Goal: Navigation & Orientation: Find specific page/section

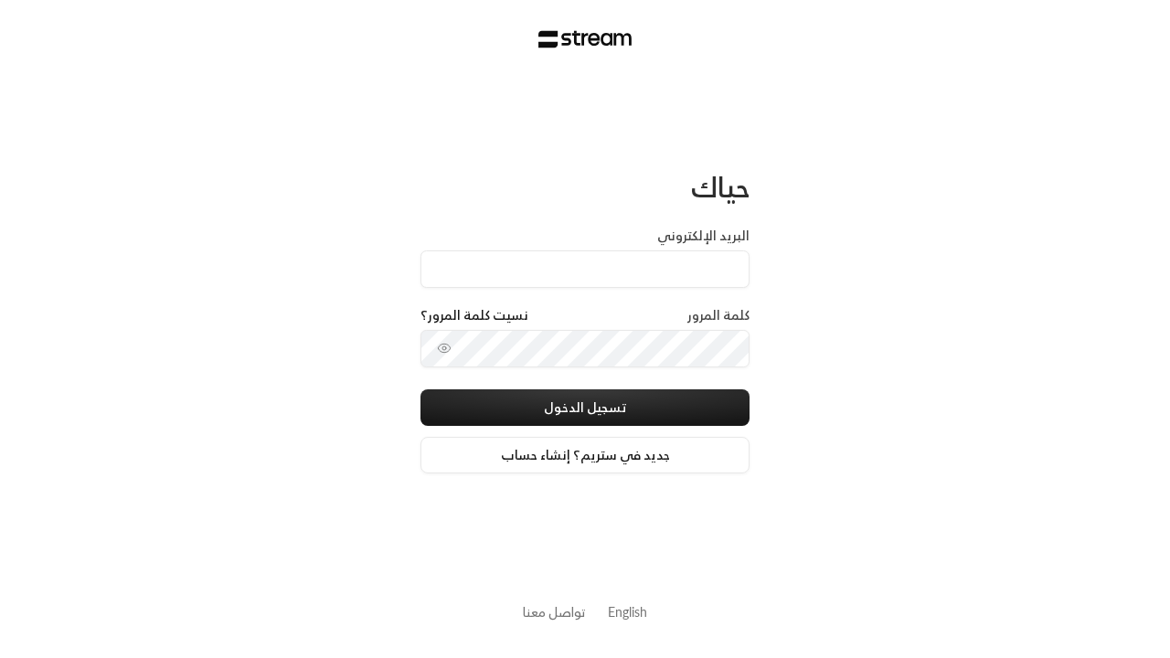
click at [619, 258] on input "البريد الإلكتروني" at bounding box center [584, 268] width 329 height 37
click at [585, 269] on input "البريد الإلكتروني" at bounding box center [584, 268] width 329 height 37
paste input "1A2s1a2s!"
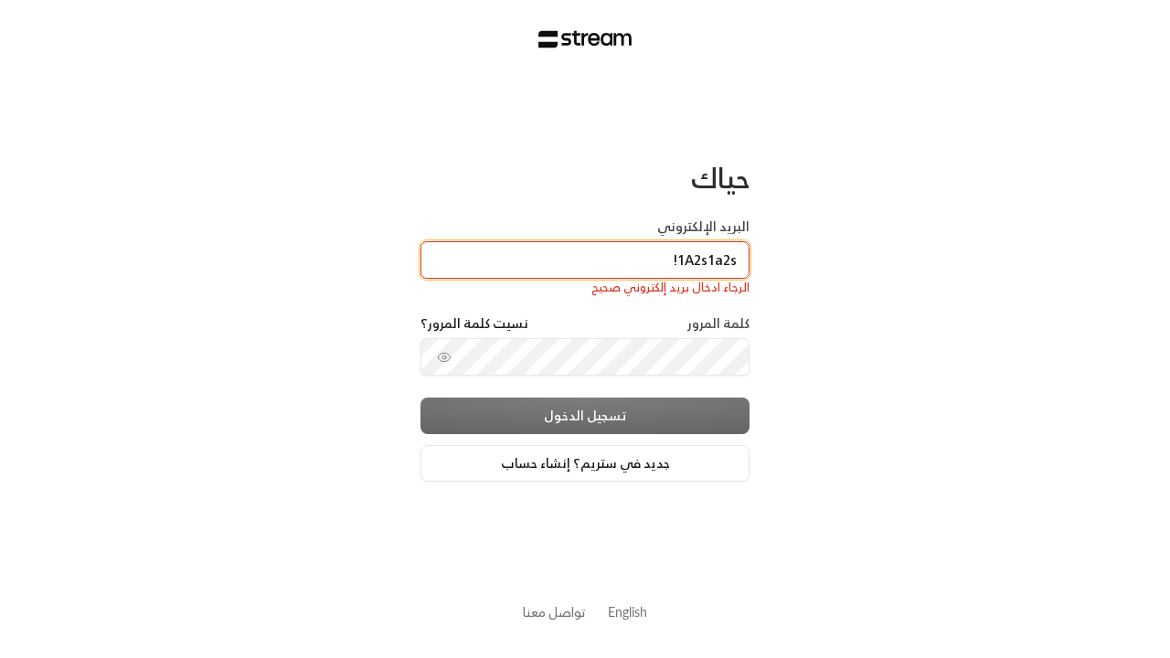
type input "1A2s1a2s!"
click at [600, 257] on input "البريد الإلكتروني" at bounding box center [584, 259] width 329 height 37
click at [585, 260] on input "البريد الإلكتروني" at bounding box center [584, 259] width 329 height 37
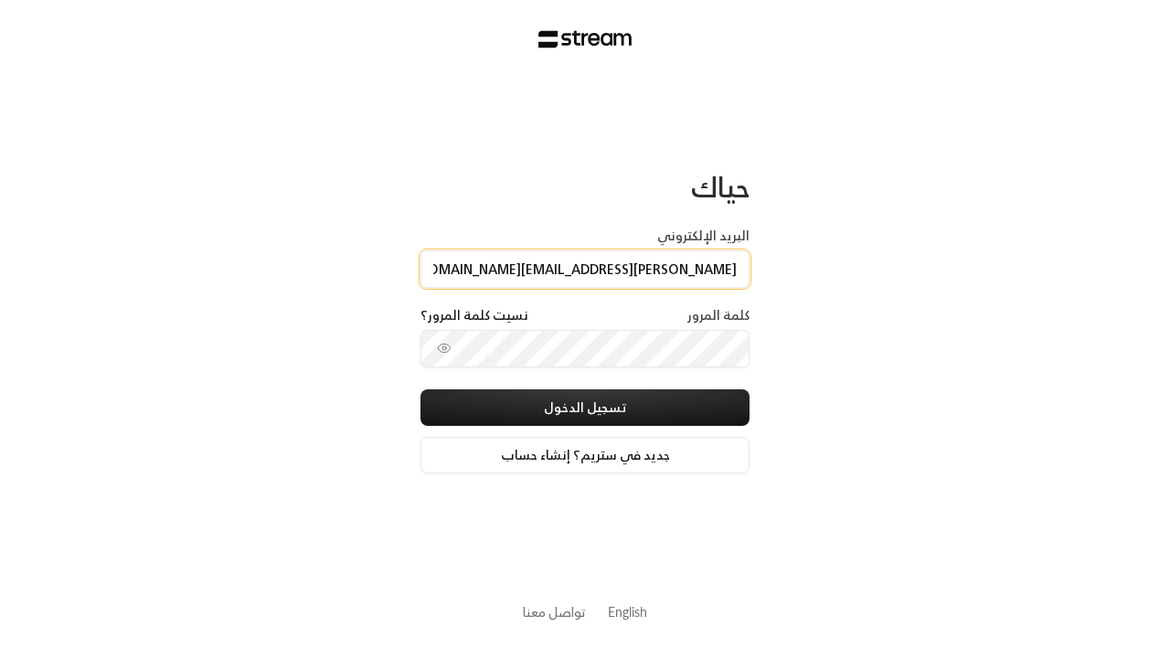
type input "[PERSON_NAME][EMAIL_ADDRESS][DOMAIN_NAME]"
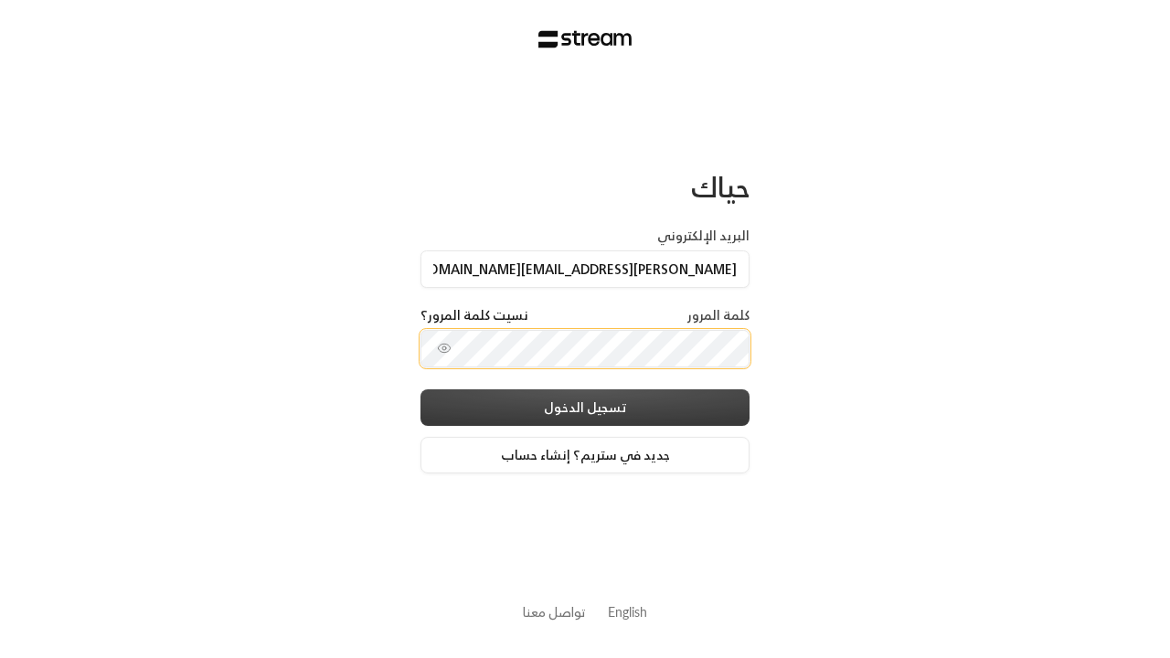
click at [593, 412] on button "تسجيل الدخول" at bounding box center [584, 407] width 329 height 37
click at [585, 407] on button "تسجيل الدخول" at bounding box center [584, 407] width 329 height 37
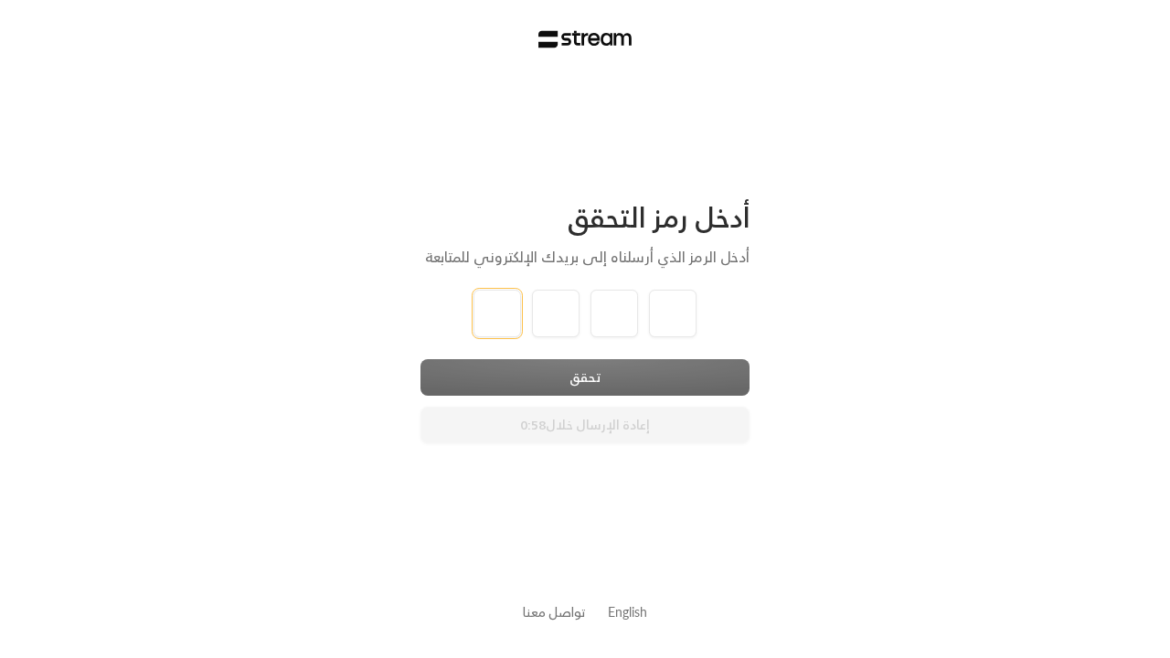
type input "1"
type input "2"
type input "3"
type input "4"
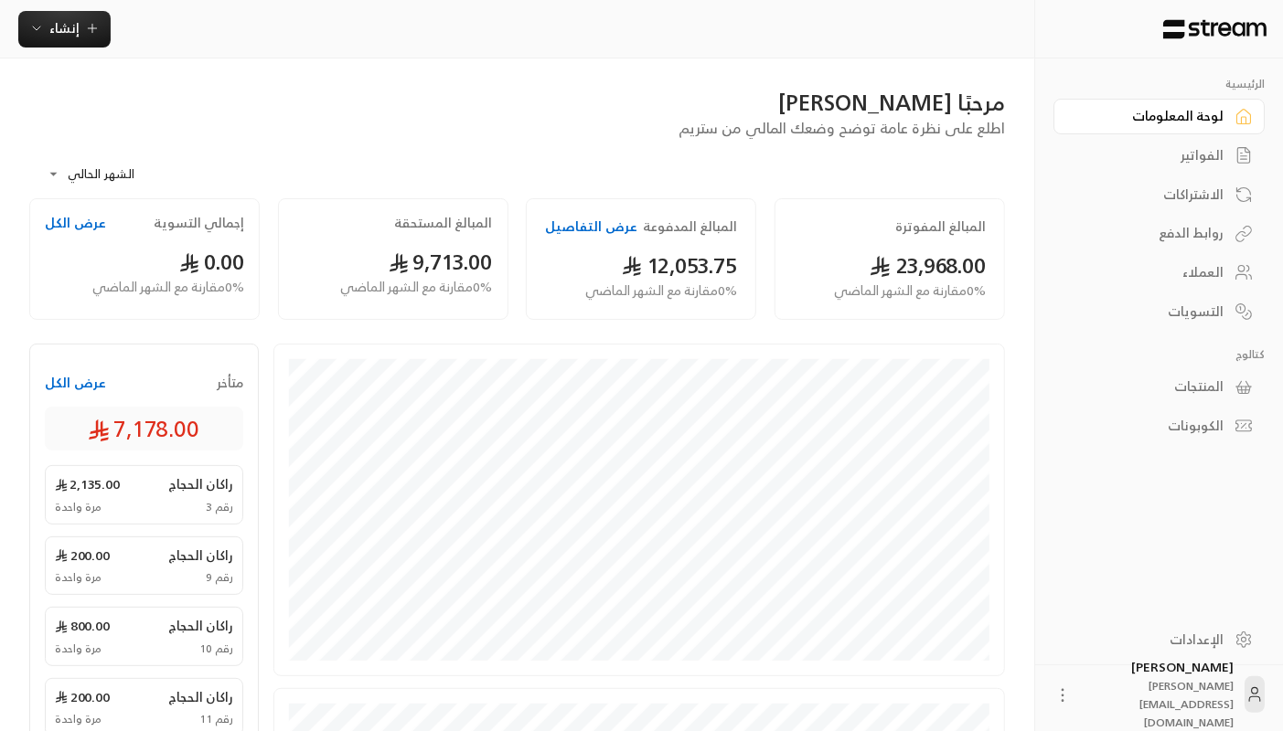
click at [1169, 647] on link "الإعدادات" at bounding box center [1158, 640] width 211 height 36
click at [1158, 639] on div "الإعدادات" at bounding box center [1149, 640] width 147 height 18
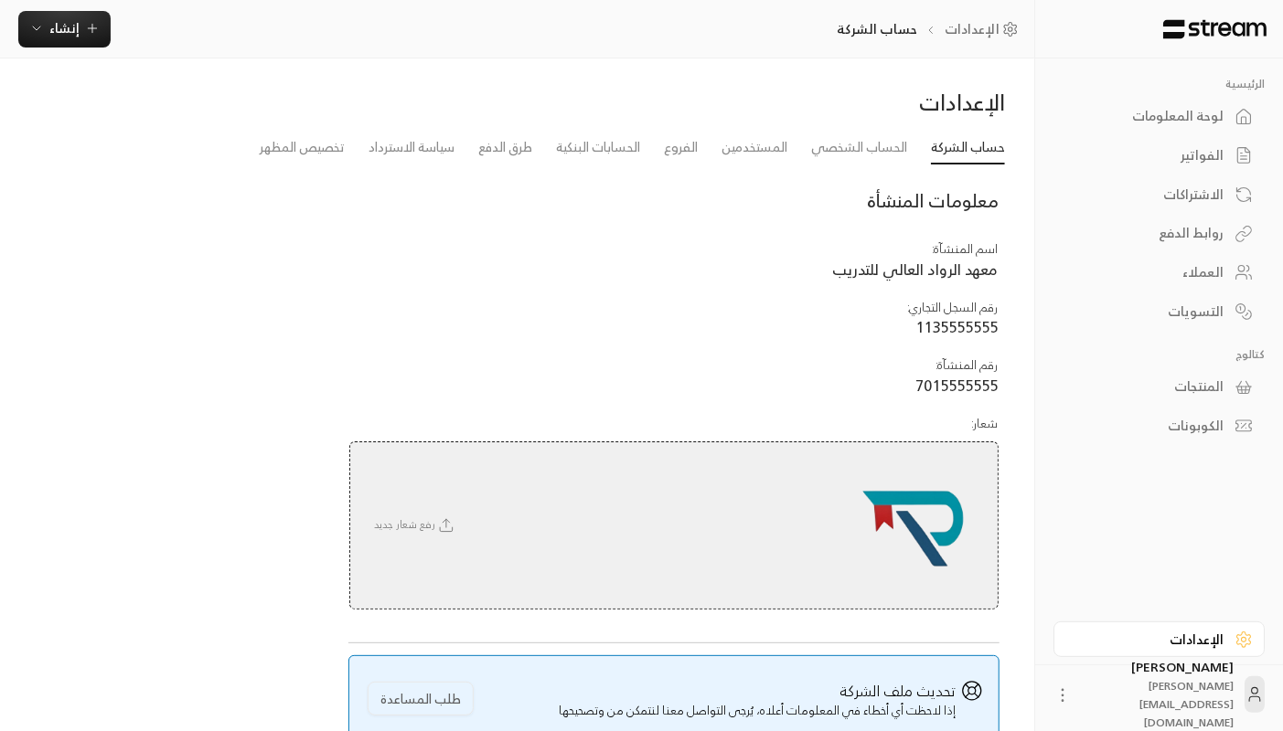
click at [1169, 26] on img at bounding box center [1214, 29] width 107 height 20
click at [1169, 28] on img at bounding box center [1214, 29] width 107 height 20
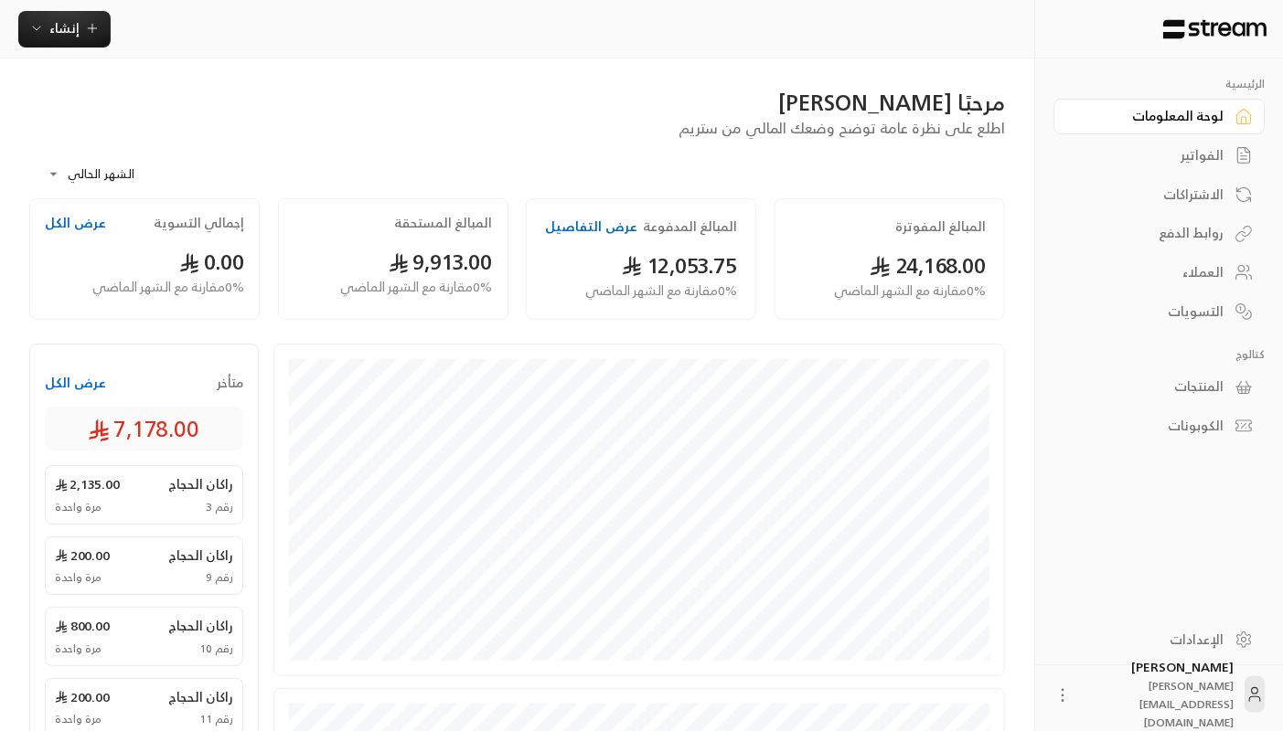
click at [975, 122] on span "اطلع على نظرة عامة توضح وضعك المالي من ستريم" at bounding box center [841, 128] width 326 height 26
click at [844, 127] on span "اطلع على نظرة عامة توضح وضعك المالي من ستريم" at bounding box center [841, 128] width 326 height 26
click at [975, 122] on span "اطلع على نظرة عامة توضح وضعك المالي من ستريم" at bounding box center [841, 128] width 326 height 26
click at [844, 127] on span "اطلع على نظرة عامة توضح وضعك المالي من ستريم" at bounding box center [841, 128] width 326 height 26
click at [975, 122] on span "اطلع على نظرة عامة توضح وضعك المالي من ستريم" at bounding box center [841, 128] width 326 height 26
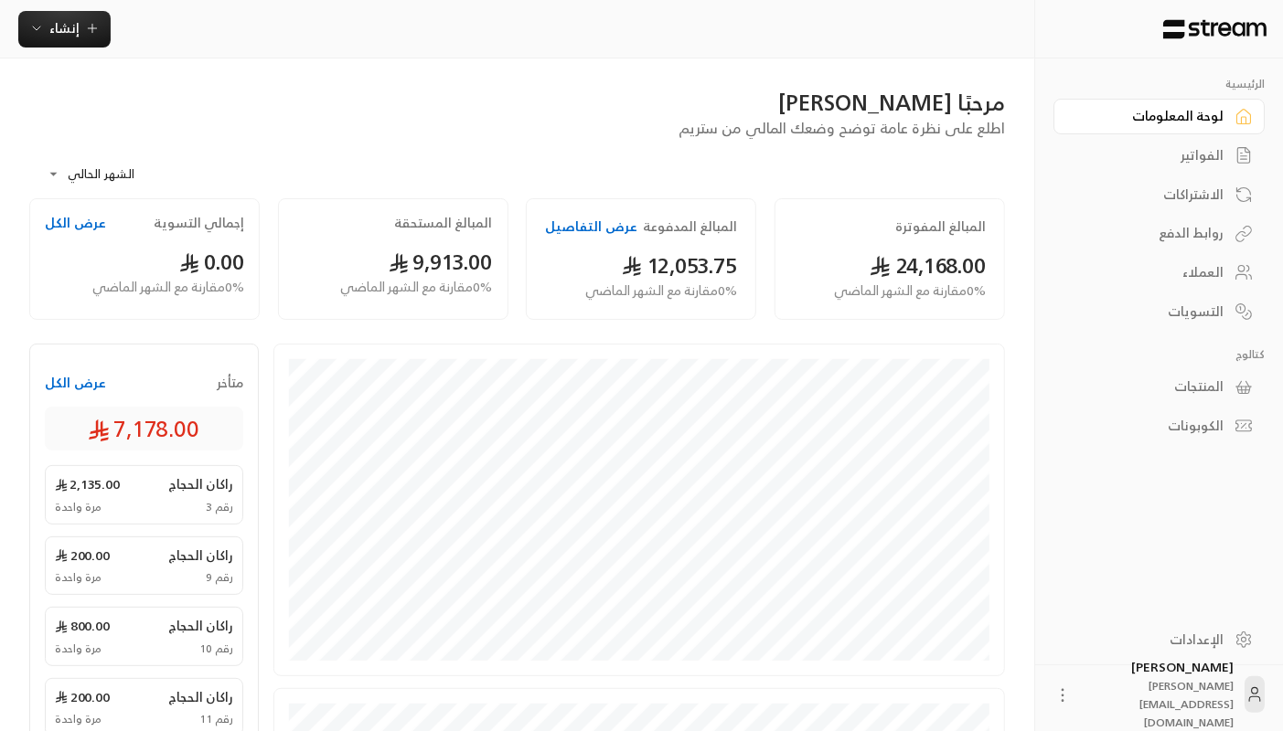
click at [844, 127] on span "اطلع على نظرة عامة توضح وضعك المالي من ستريم" at bounding box center [841, 128] width 326 height 26
click at [975, 122] on span "اطلع على نظرة عامة توضح وضعك المالي من ستريم" at bounding box center [841, 128] width 326 height 26
click at [844, 127] on span "اطلع على نظرة عامة توضح وضعك المالي من ستريم" at bounding box center [841, 128] width 326 height 26
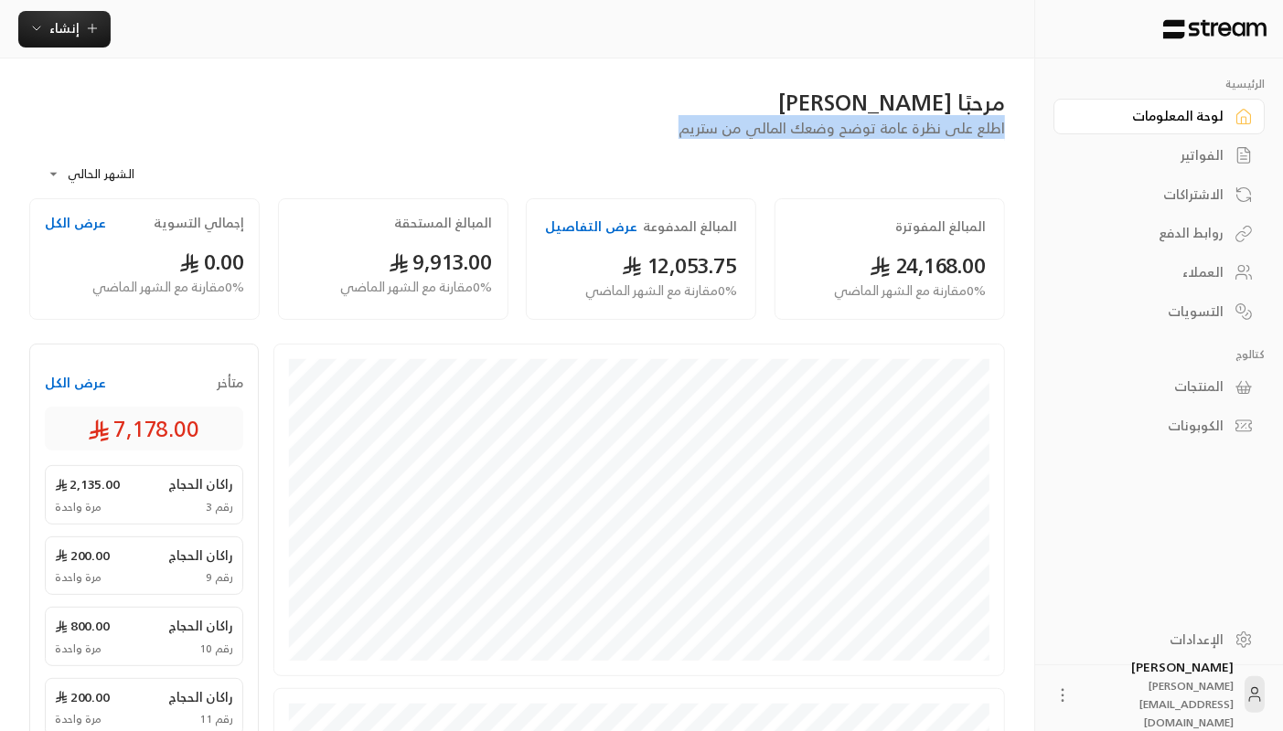
click at [844, 127] on span "اطلع على نظرة عامة توضح وضعك المالي من ستريم" at bounding box center [841, 128] width 326 height 26
click at [975, 122] on span "اطلع على نظرة عامة توضح وضعك المالي من ستريم" at bounding box center [841, 128] width 326 height 26
click at [844, 127] on span "اطلع على نظرة عامة توضح وضعك المالي من ستريم" at bounding box center [841, 128] width 326 height 26
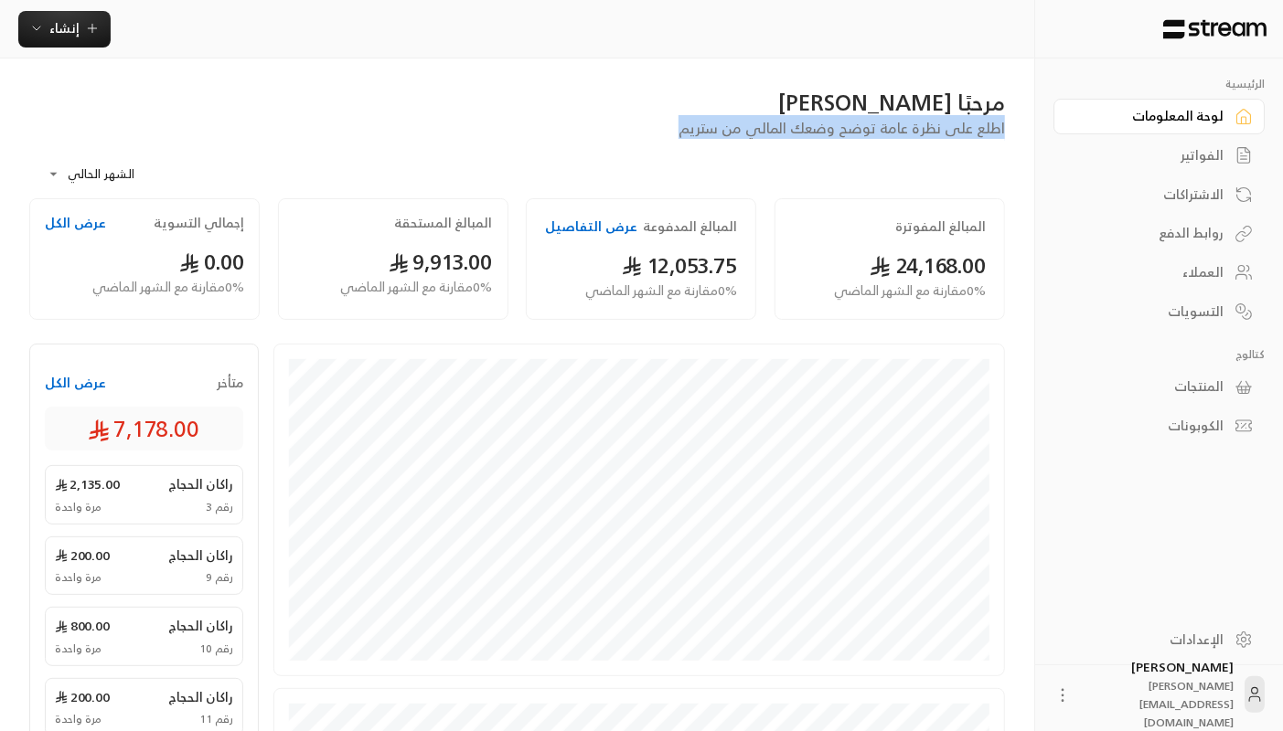
click at [844, 127] on span "اطلع على نظرة عامة توضح وضعك المالي من ستريم" at bounding box center [841, 128] width 326 height 26
